Goal: Information Seeking & Learning: Learn about a topic

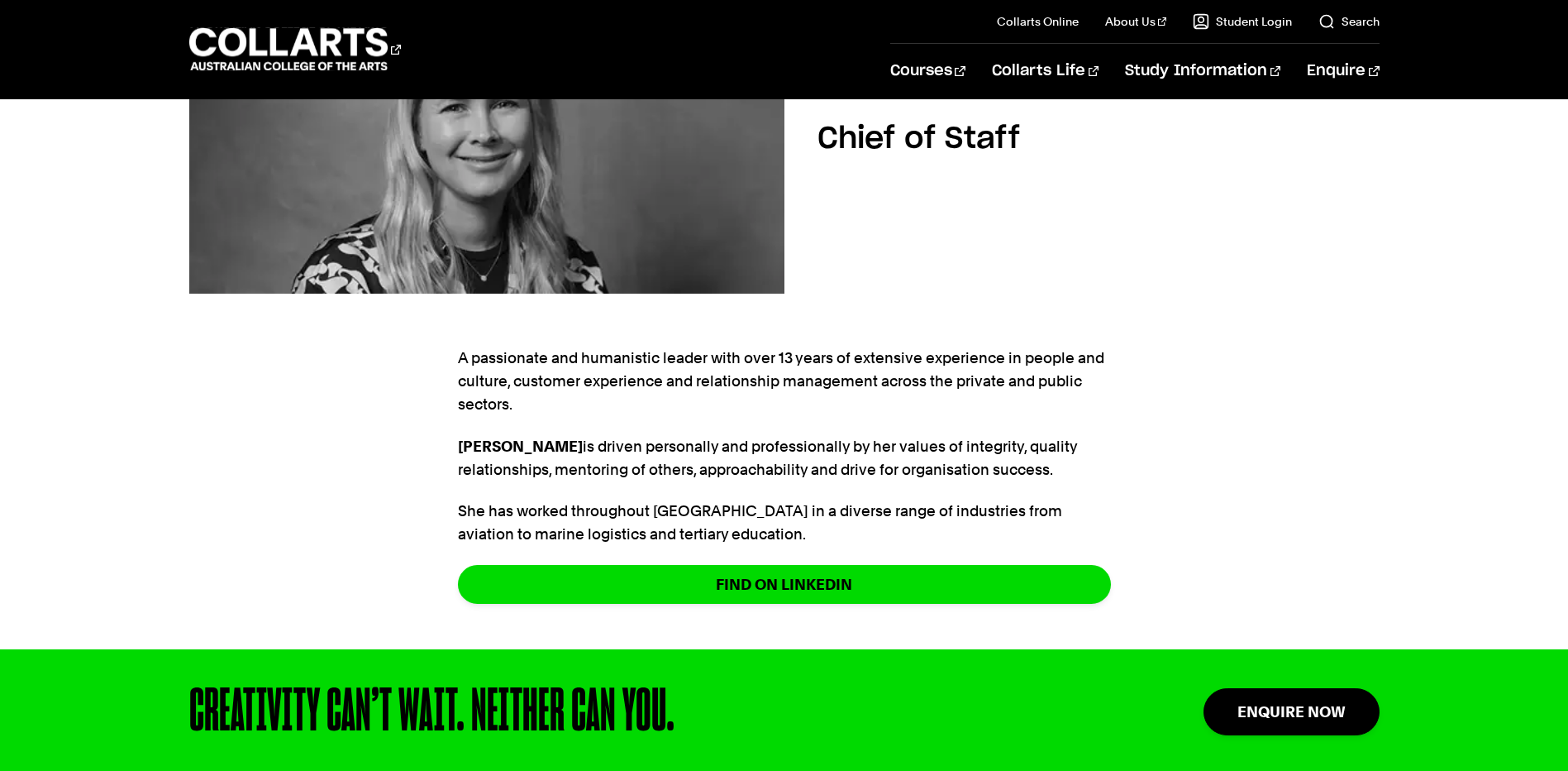
scroll to position [165, 0]
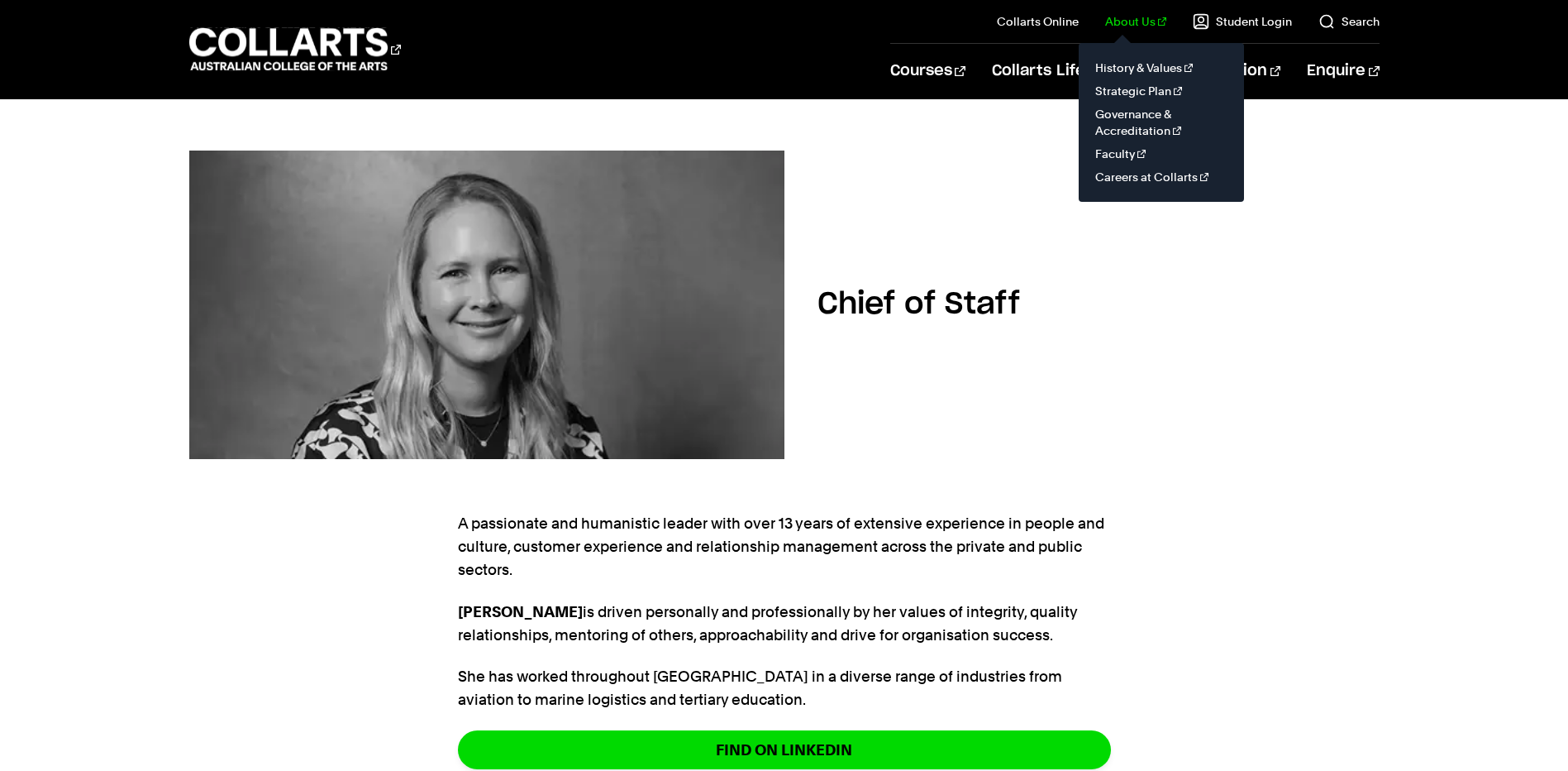
click at [1125, 19] on link "About Us" at bounding box center [1135, 21] width 61 height 16
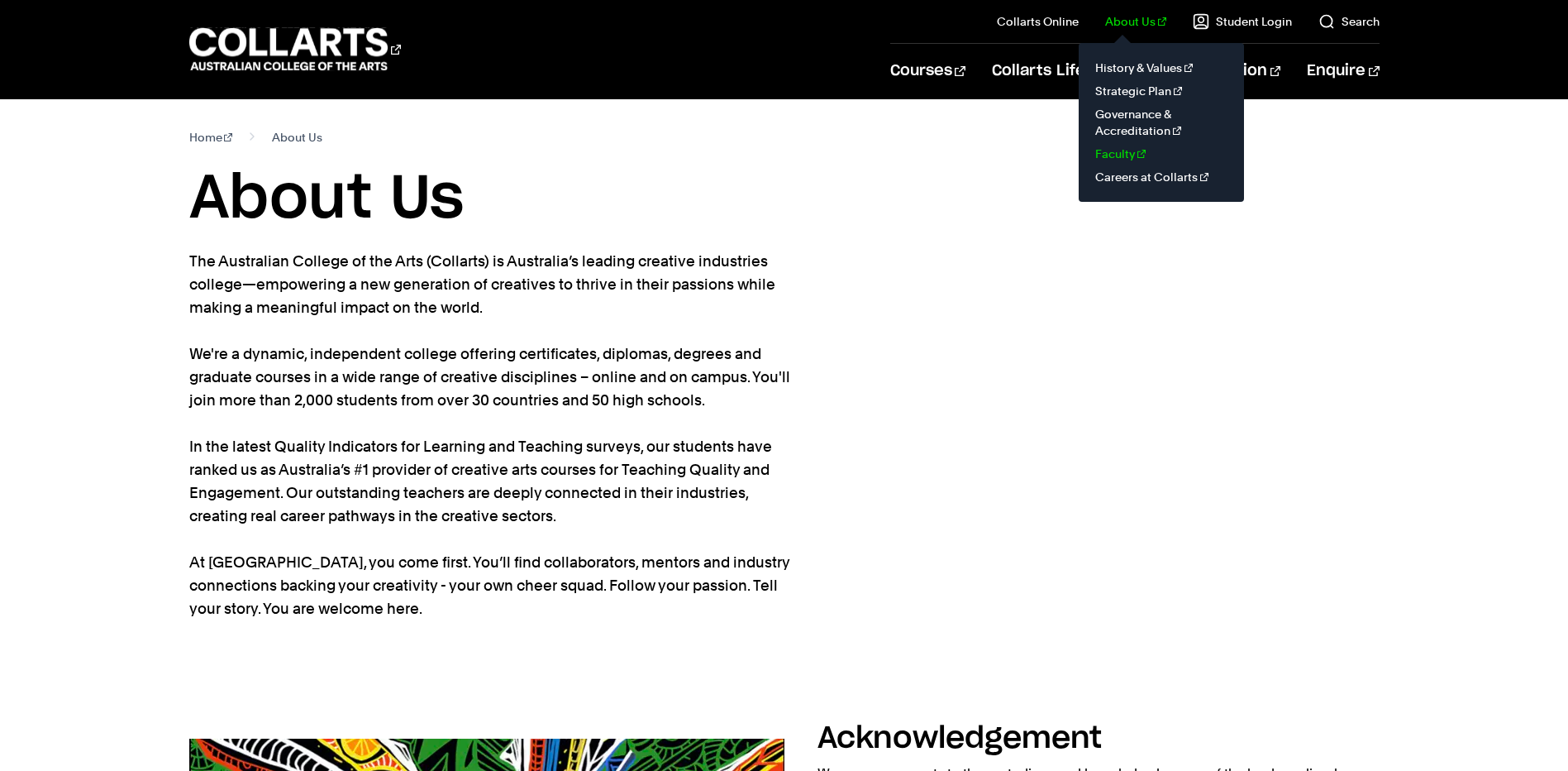
click at [1126, 151] on link "Faculty" at bounding box center [1162, 153] width 139 height 23
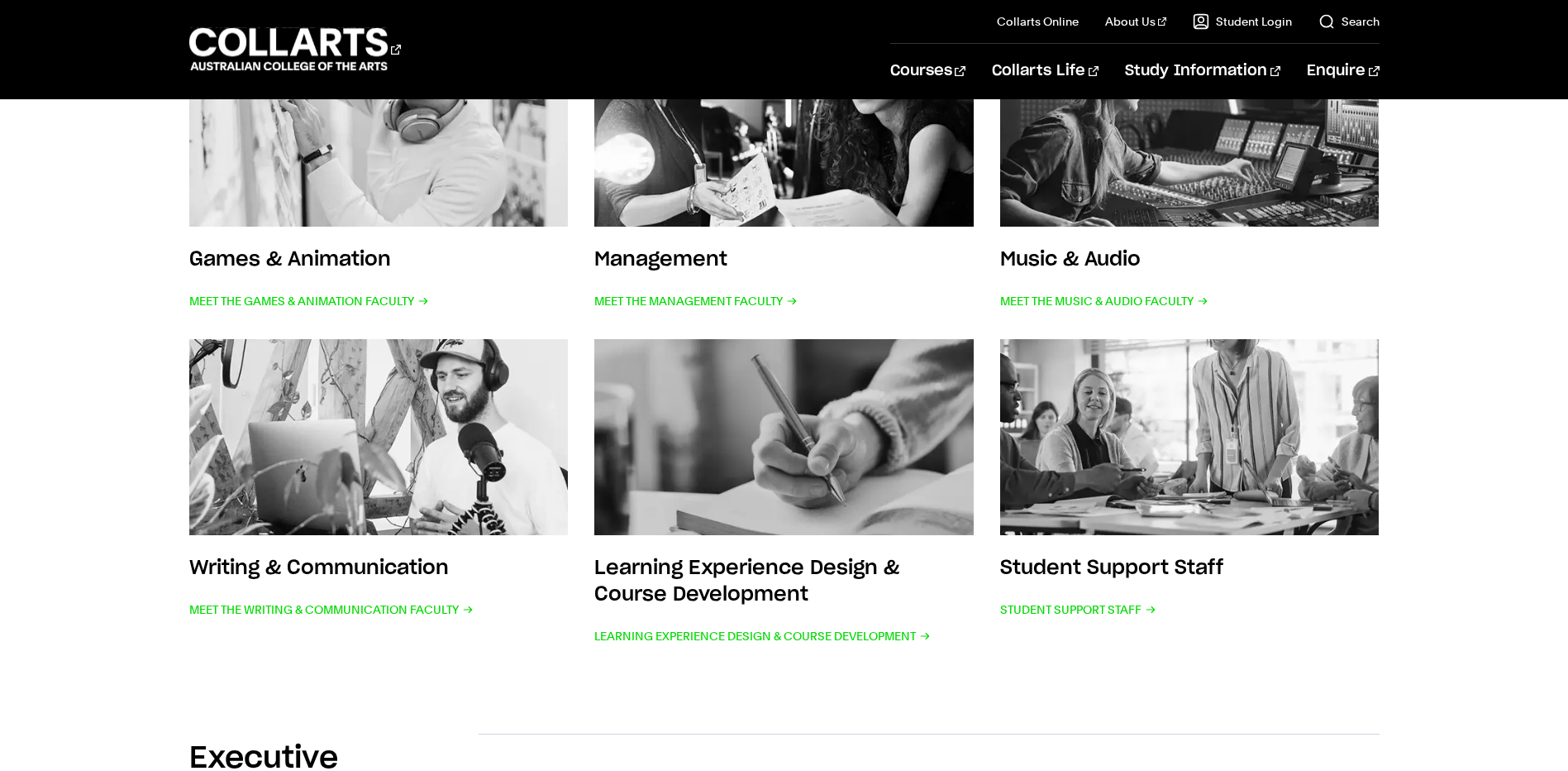
scroll to position [578, 0]
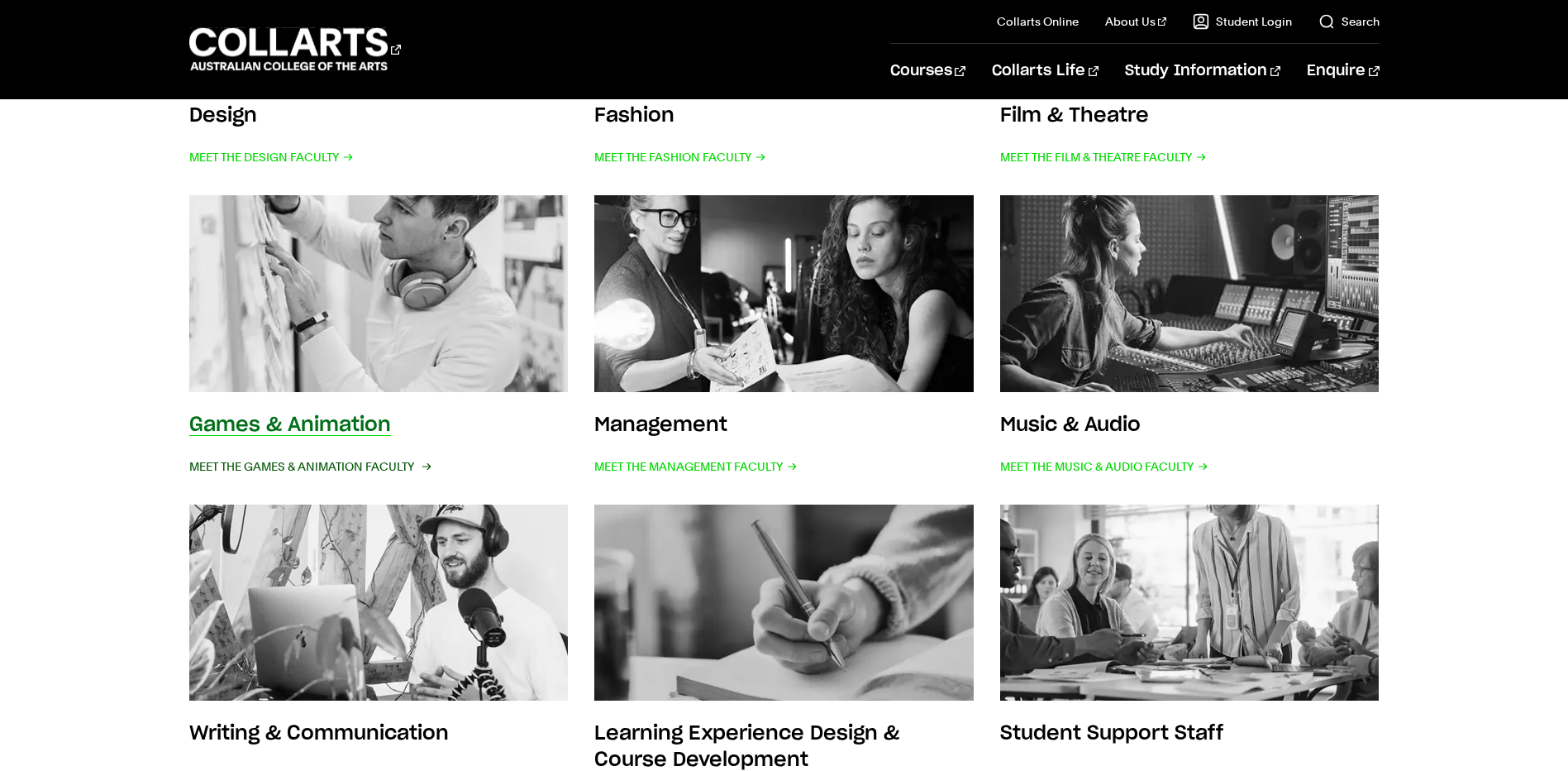
click at [308, 468] on span "Meet the Games & Animation Faculty" at bounding box center [308, 466] width 240 height 23
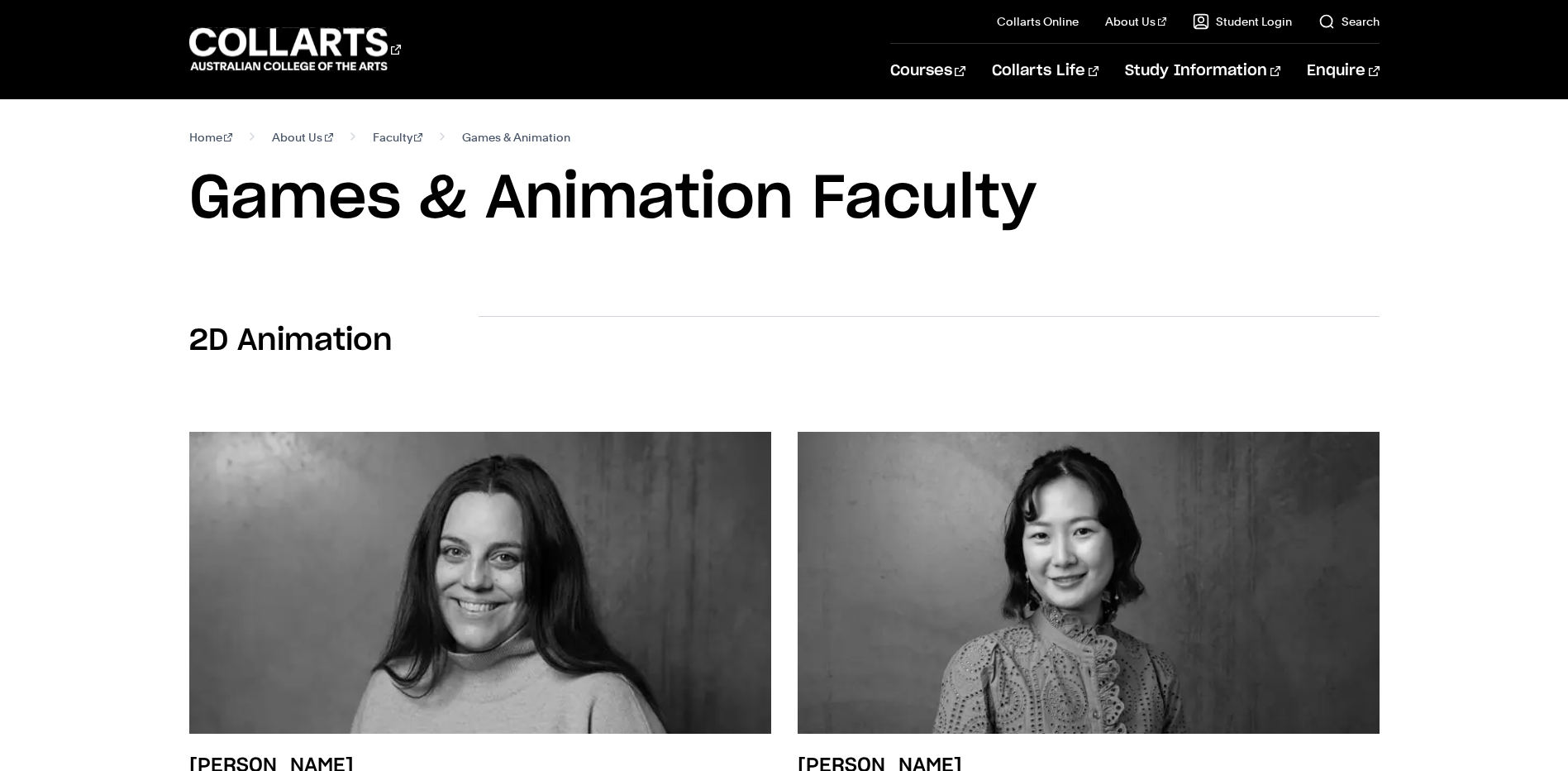
scroll to position [248, 0]
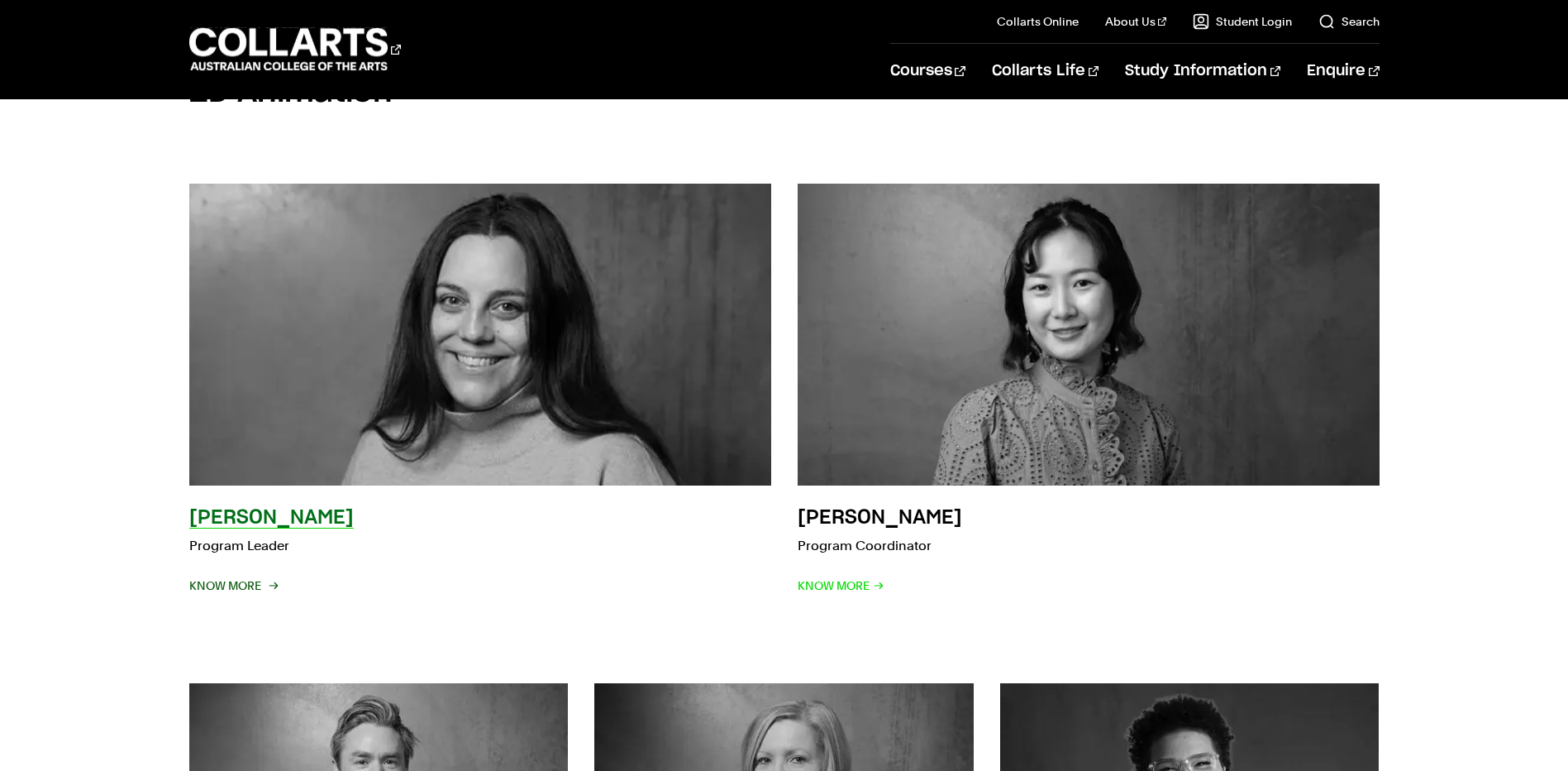
click at [217, 589] on span "Know More" at bounding box center [232, 585] width 87 height 23
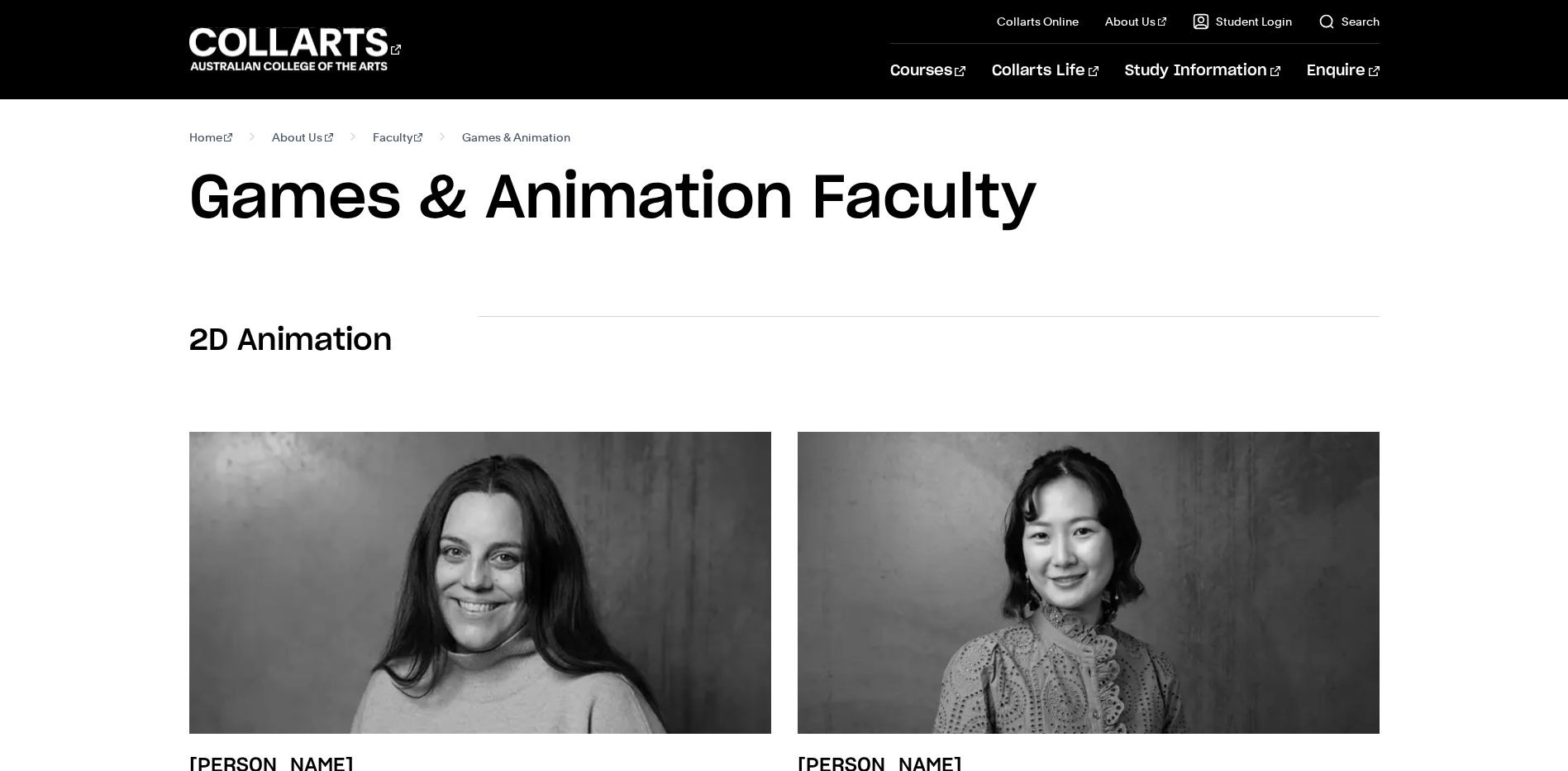
scroll to position [165, 0]
